Goal: Information Seeking & Learning: Learn about a topic

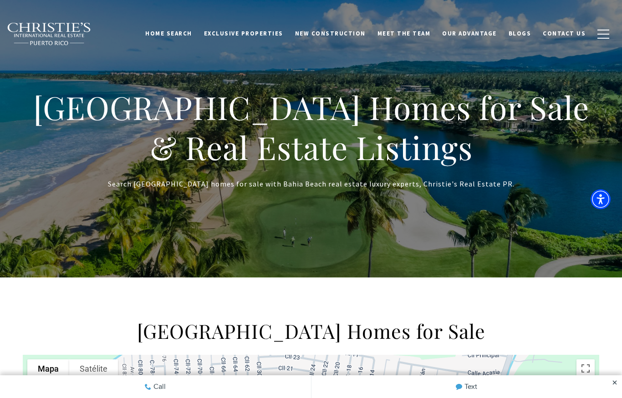
click at [335, 38] on link "New Construction" at bounding box center [330, 33] width 82 height 17
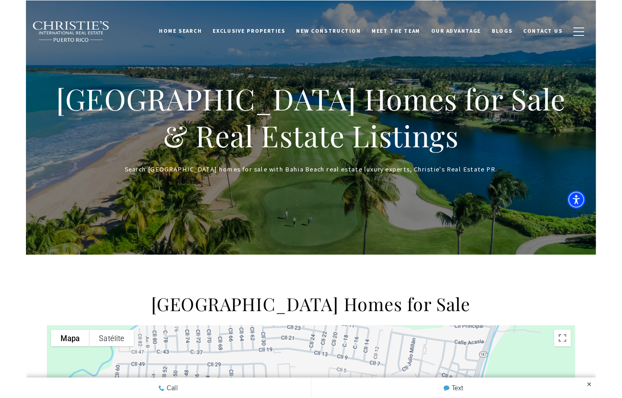
scroll to position [36, 0]
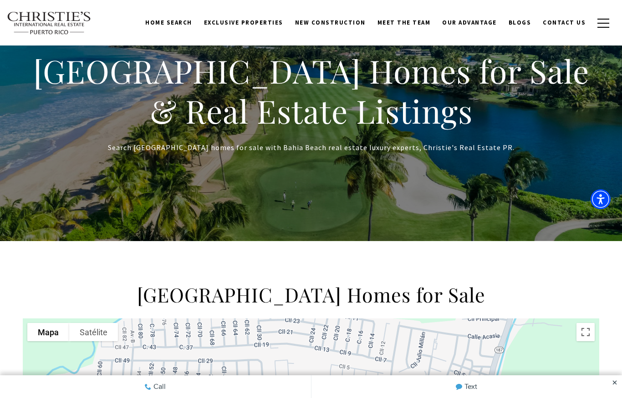
click at [267, 25] on span "Exclusive Properties" at bounding box center [243, 23] width 79 height 8
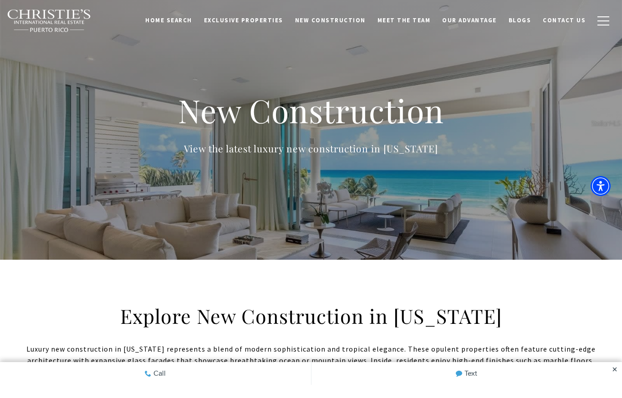
scroll to position [13, 0]
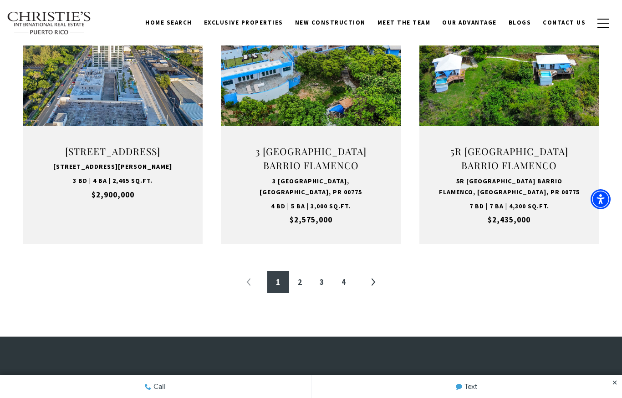
scroll to position [963, 0]
click at [297, 274] on link "2" at bounding box center [300, 282] width 22 height 22
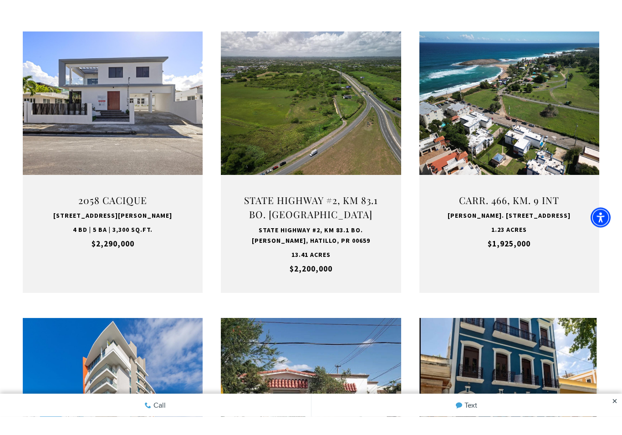
scroll to position [324, 0]
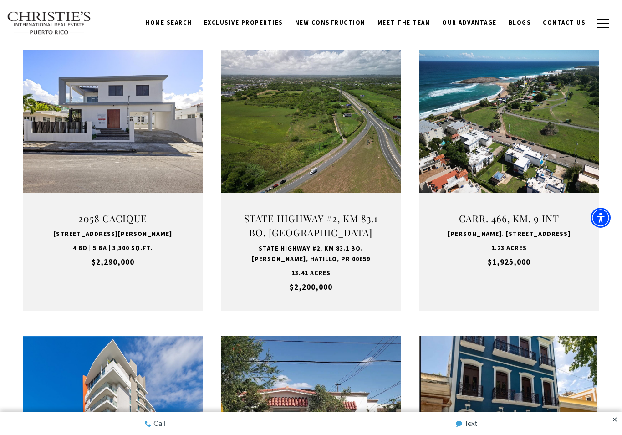
click at [535, 162] on button "VIEW PROPERTY" at bounding box center [509, 162] width 100 height 26
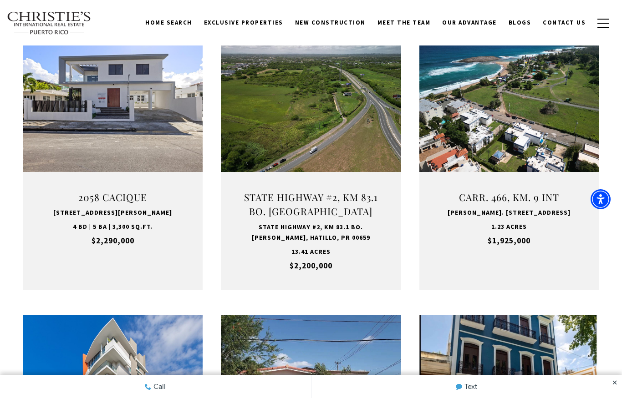
scroll to position [308, 0]
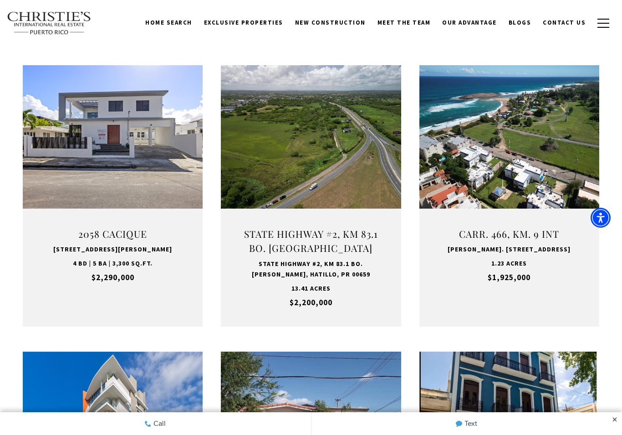
click at [546, 108] on link "Open this option" at bounding box center [509, 195] width 180 height 261
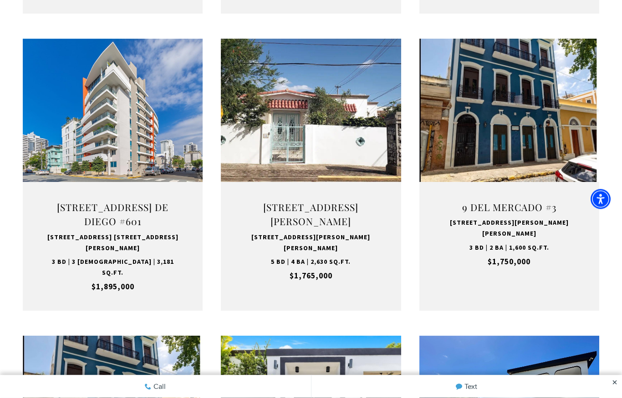
scroll to position [621, 0]
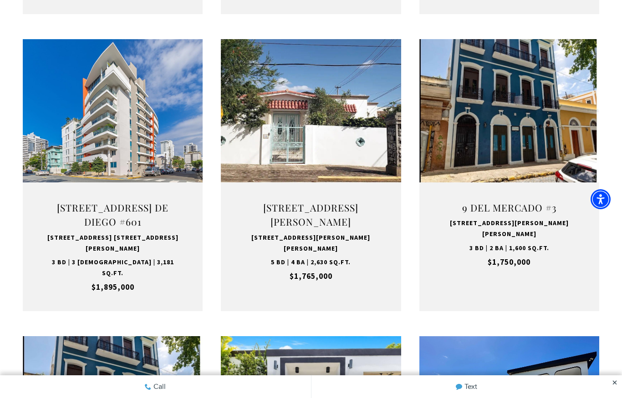
click at [40, 101] on link "Open this option" at bounding box center [113, 175] width 180 height 272
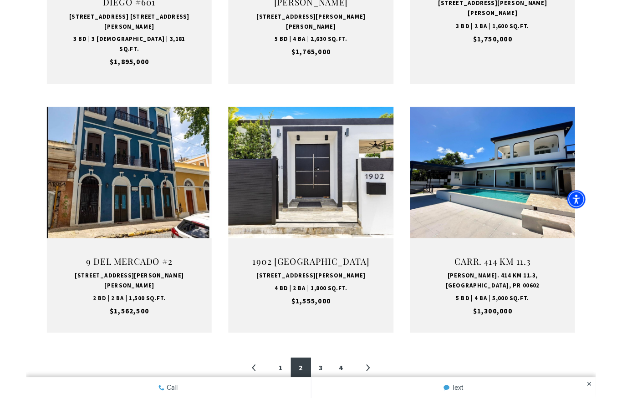
scroll to position [876, 0]
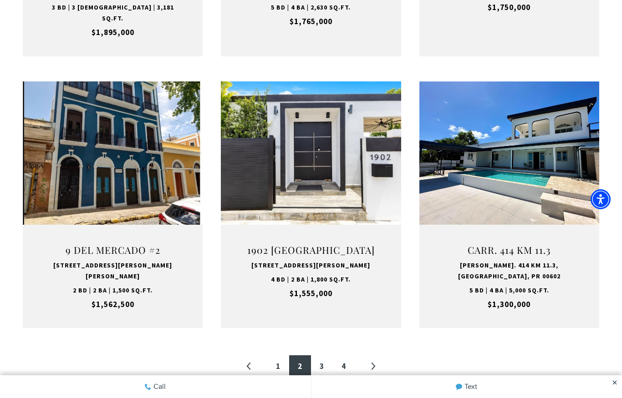
click at [104, 91] on link "Open this option" at bounding box center [113, 205] width 180 height 247
click at [333, 174] on button "VIEW PROPERTY" at bounding box center [311, 187] width 100 height 26
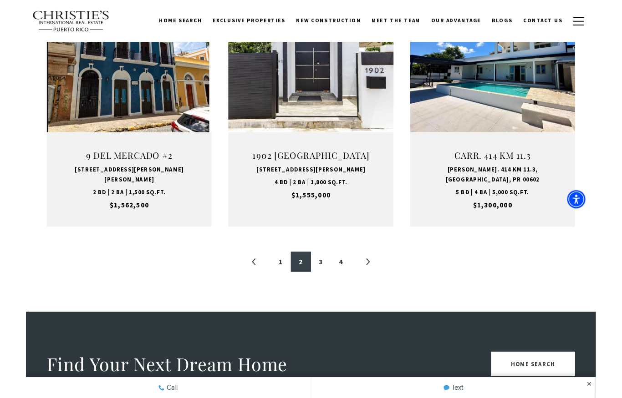
scroll to position [993, 0]
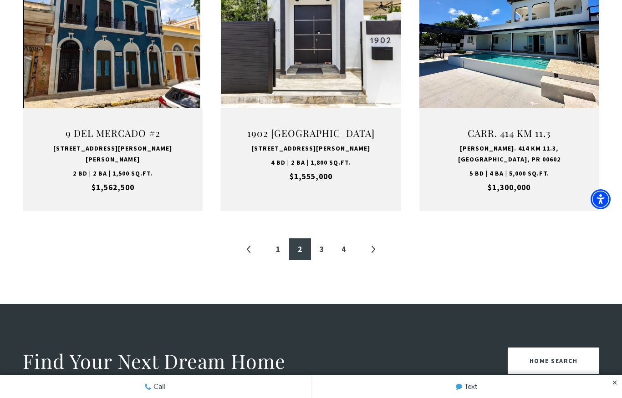
click at [320, 239] on link "3" at bounding box center [322, 250] width 22 height 22
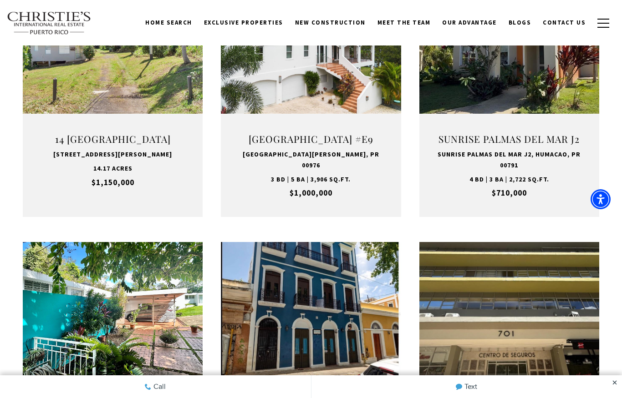
scroll to position [273, 0]
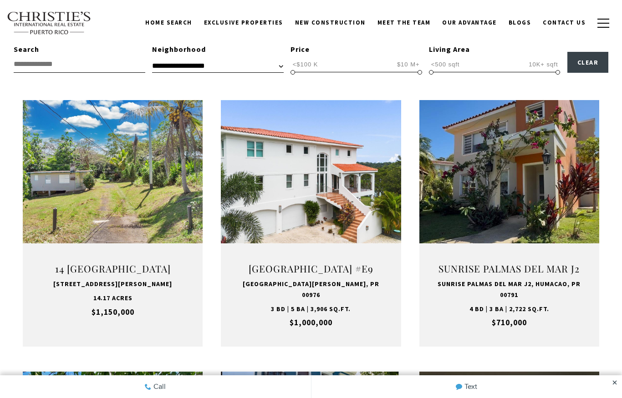
click at [535, 212] on button "VIEW PROPERTY" at bounding box center [509, 206] width 100 height 26
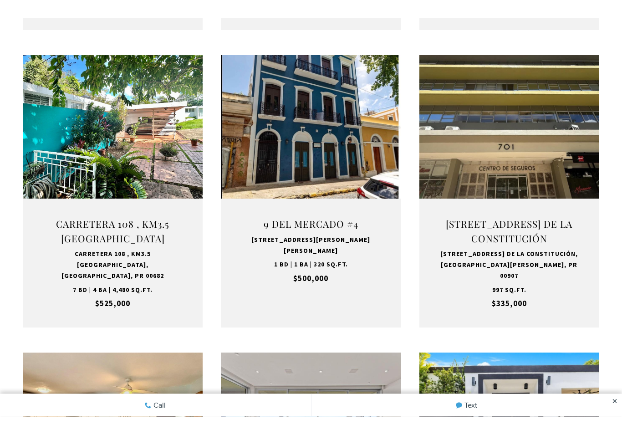
scroll to position [572, 0]
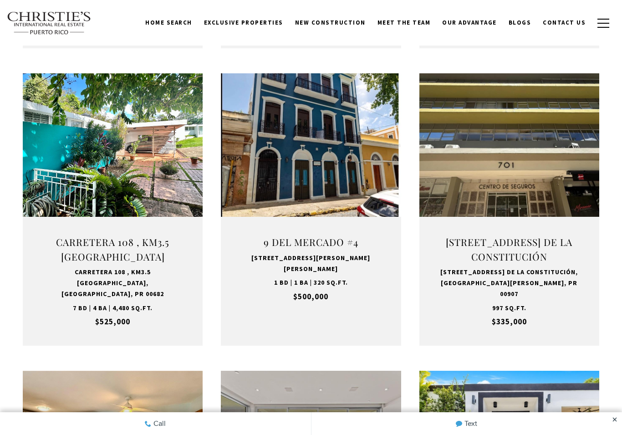
click at [331, 196] on button "VIEW PROPERTY" at bounding box center [311, 191] width 100 height 26
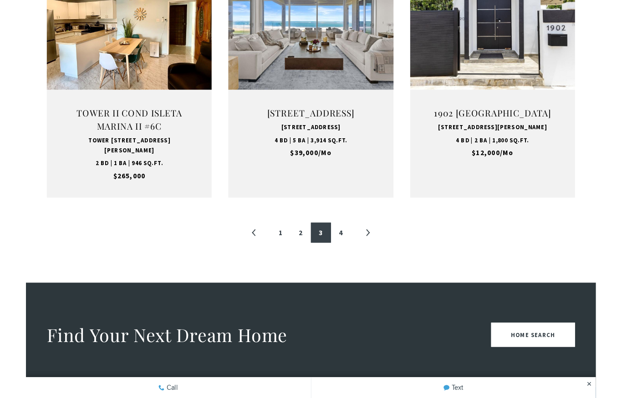
scroll to position [1024, 0]
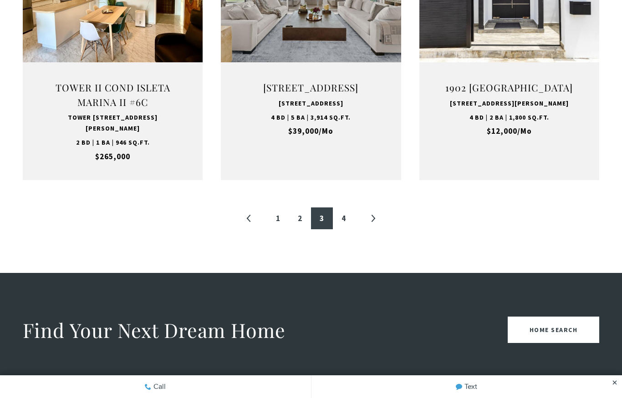
click at [342, 218] on link "4" at bounding box center [344, 219] width 22 height 22
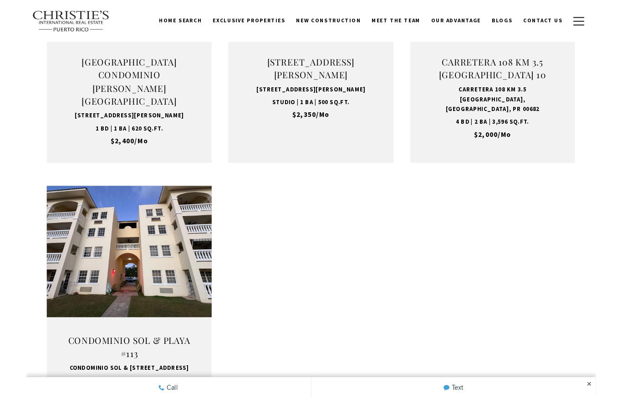
scroll to position [797, 0]
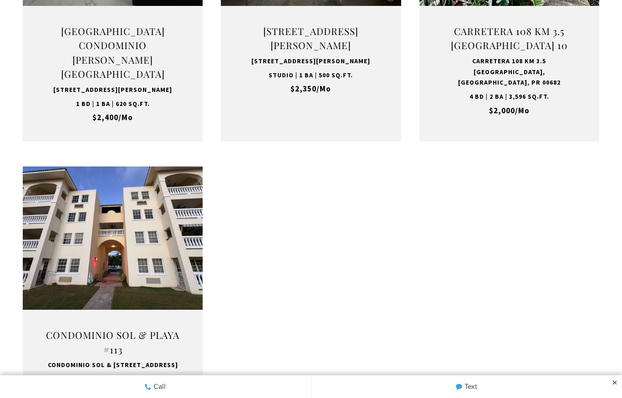
click at [105, 270] on button "VIEW PROPERTY" at bounding box center [113, 274] width 100 height 26
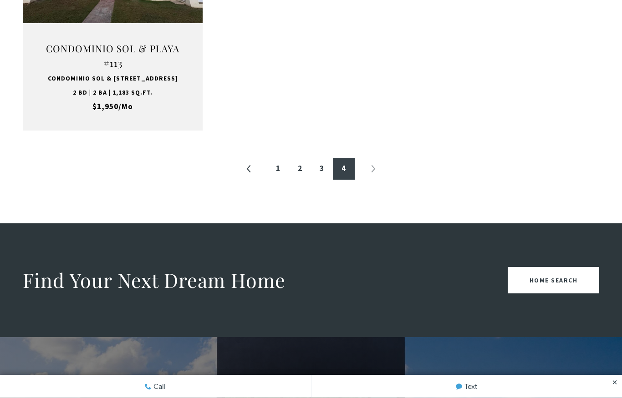
scroll to position [1084, 0]
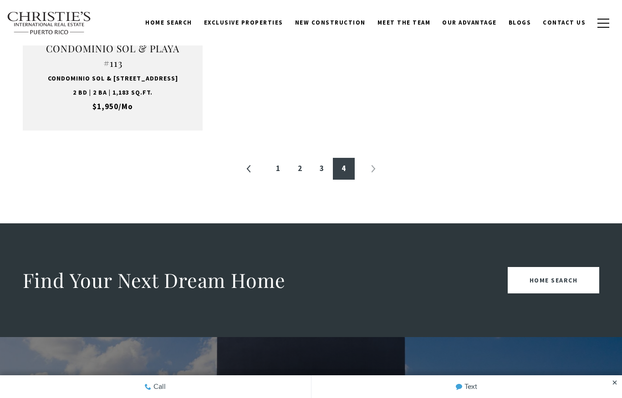
click at [374, 169] on li "»" at bounding box center [373, 169] width 22 height 22
click at [379, 168] on li "»" at bounding box center [373, 169] width 22 height 22
click at [371, 169] on li "»" at bounding box center [373, 169] width 22 height 22
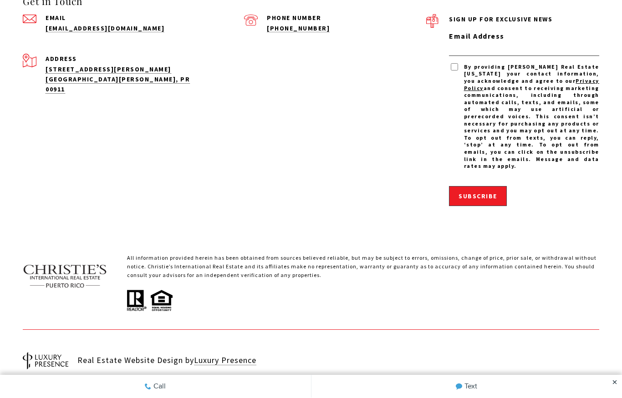
scroll to position [1828, 0]
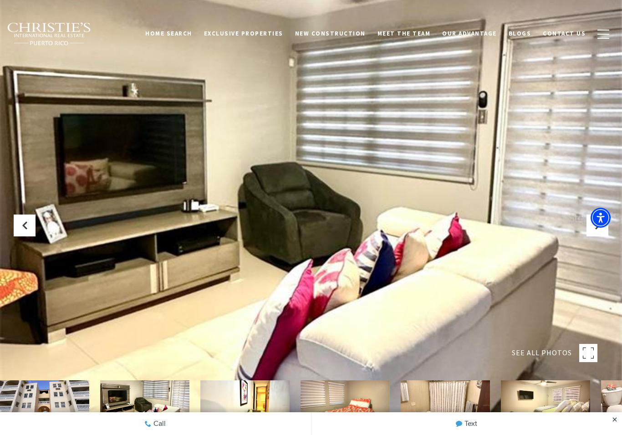
click at [607, 235] on button "Next Slide" at bounding box center [597, 225] width 22 height 22
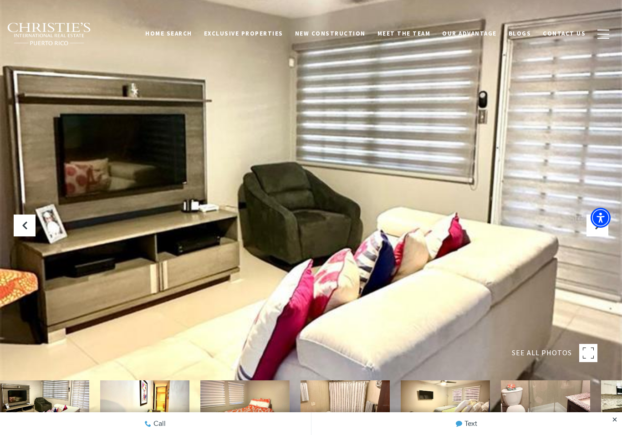
click at [602, 237] on div at bounding box center [311, 217] width 622 height 435
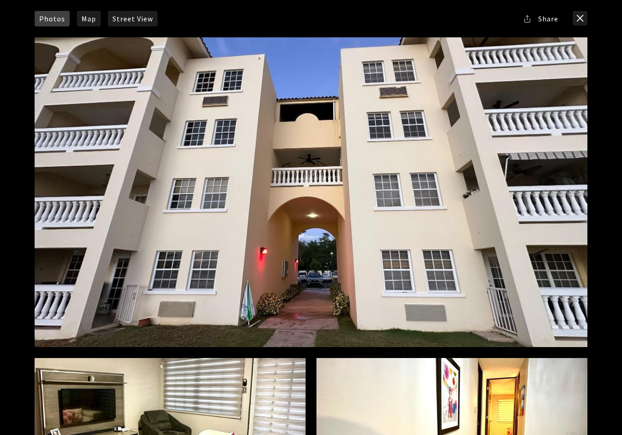
click at [578, 18] on button "close modal" at bounding box center [580, 18] width 15 height 15
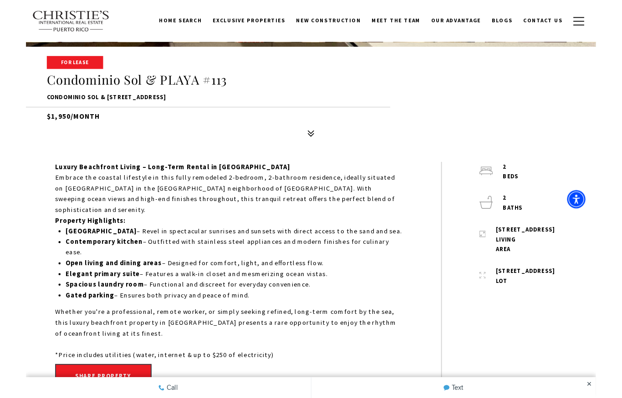
scroll to position [420, 0]
